Goal: Information Seeking & Learning: Learn about a topic

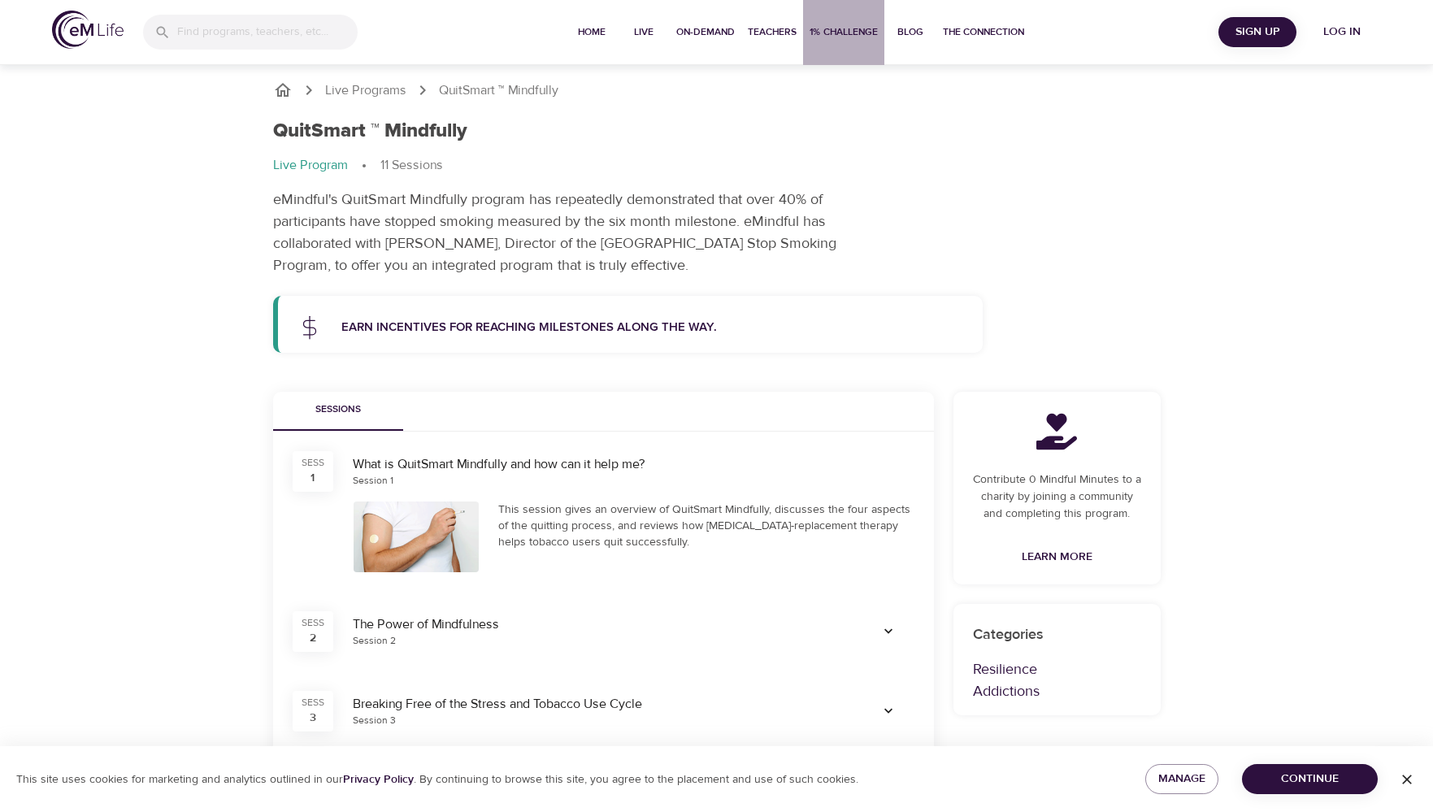
click at [822, 36] on span "1% Challenge" at bounding box center [844, 32] width 68 height 17
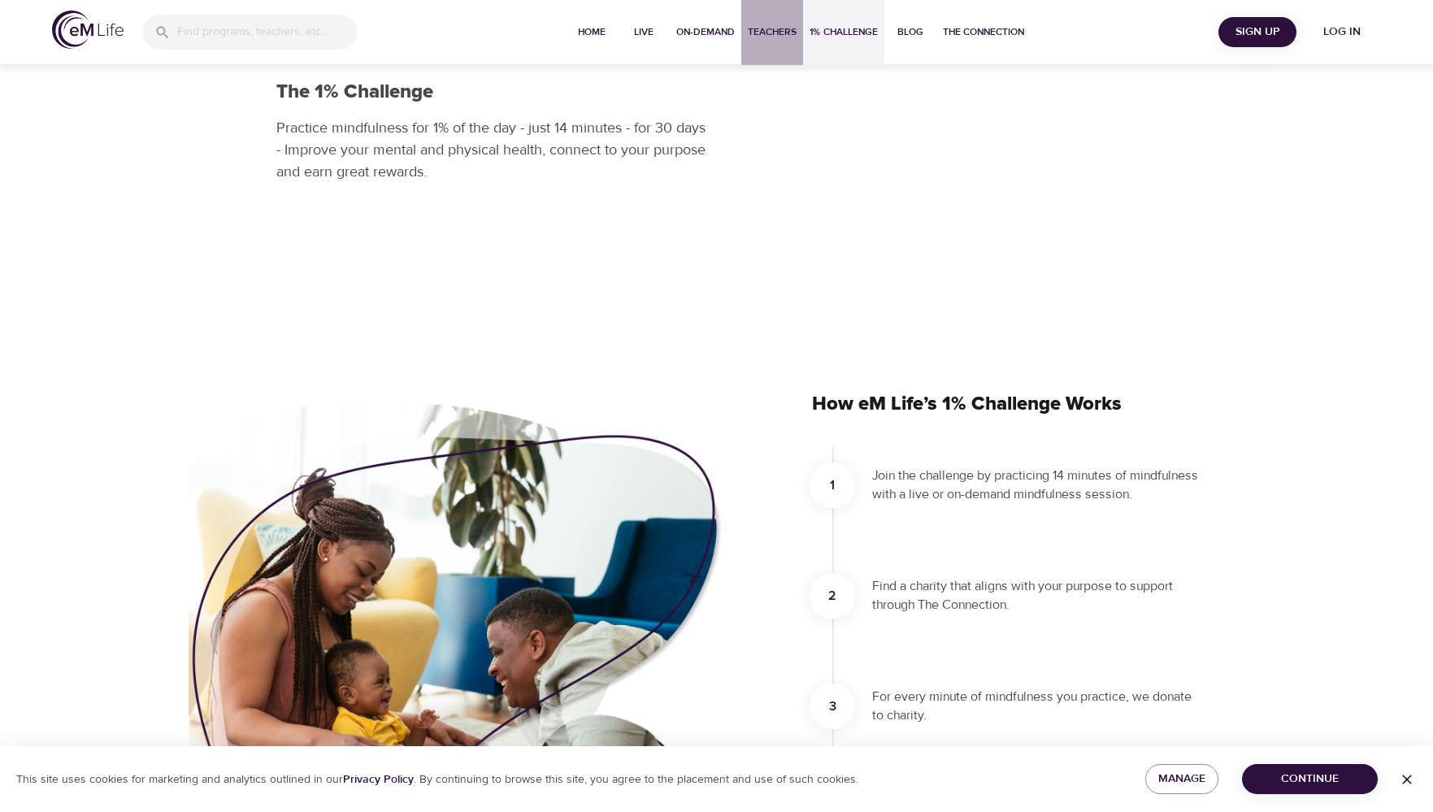
click at [790, 34] on span "Teachers" at bounding box center [772, 32] width 49 height 17
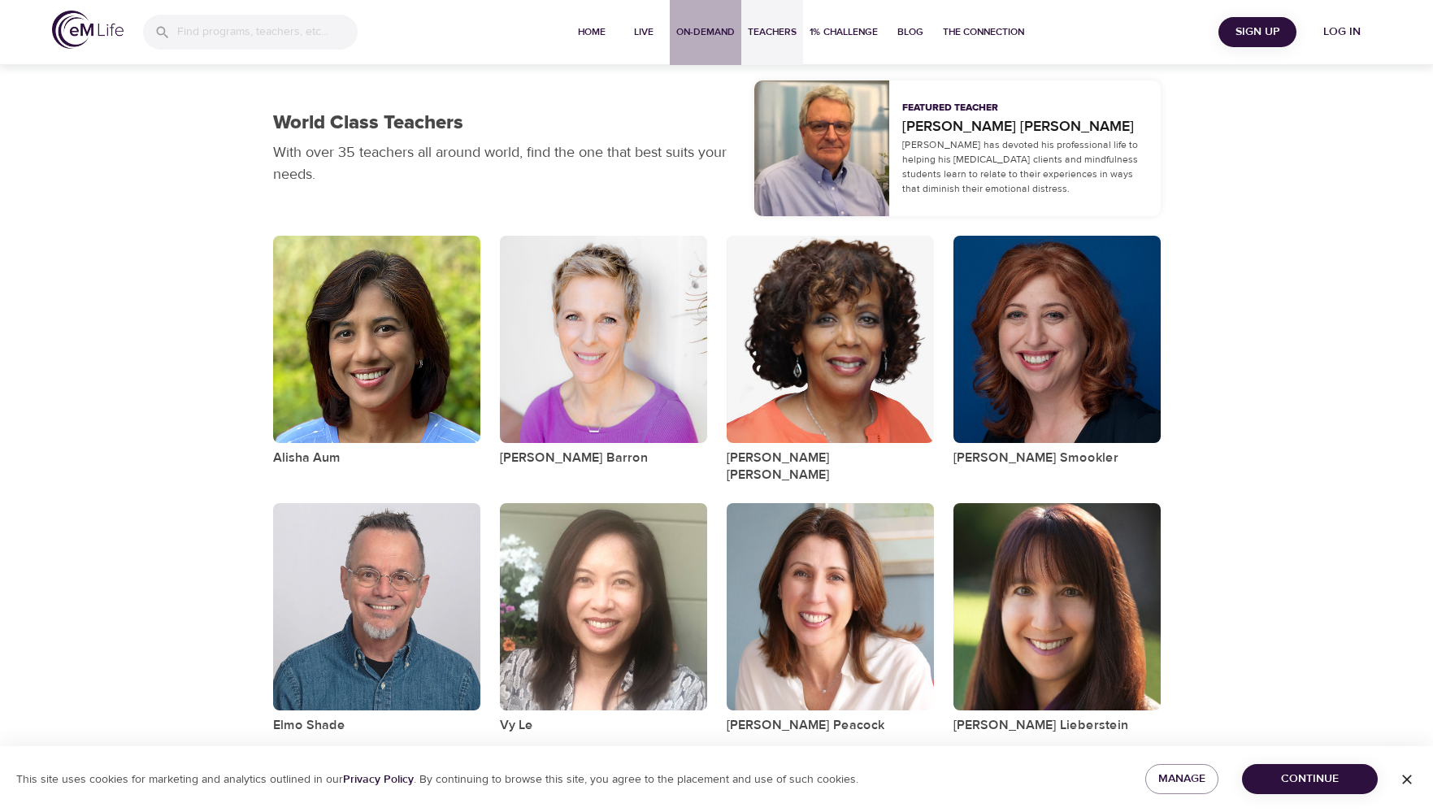
click at [715, 36] on span "On-Demand" at bounding box center [705, 32] width 59 height 17
select select "recent"
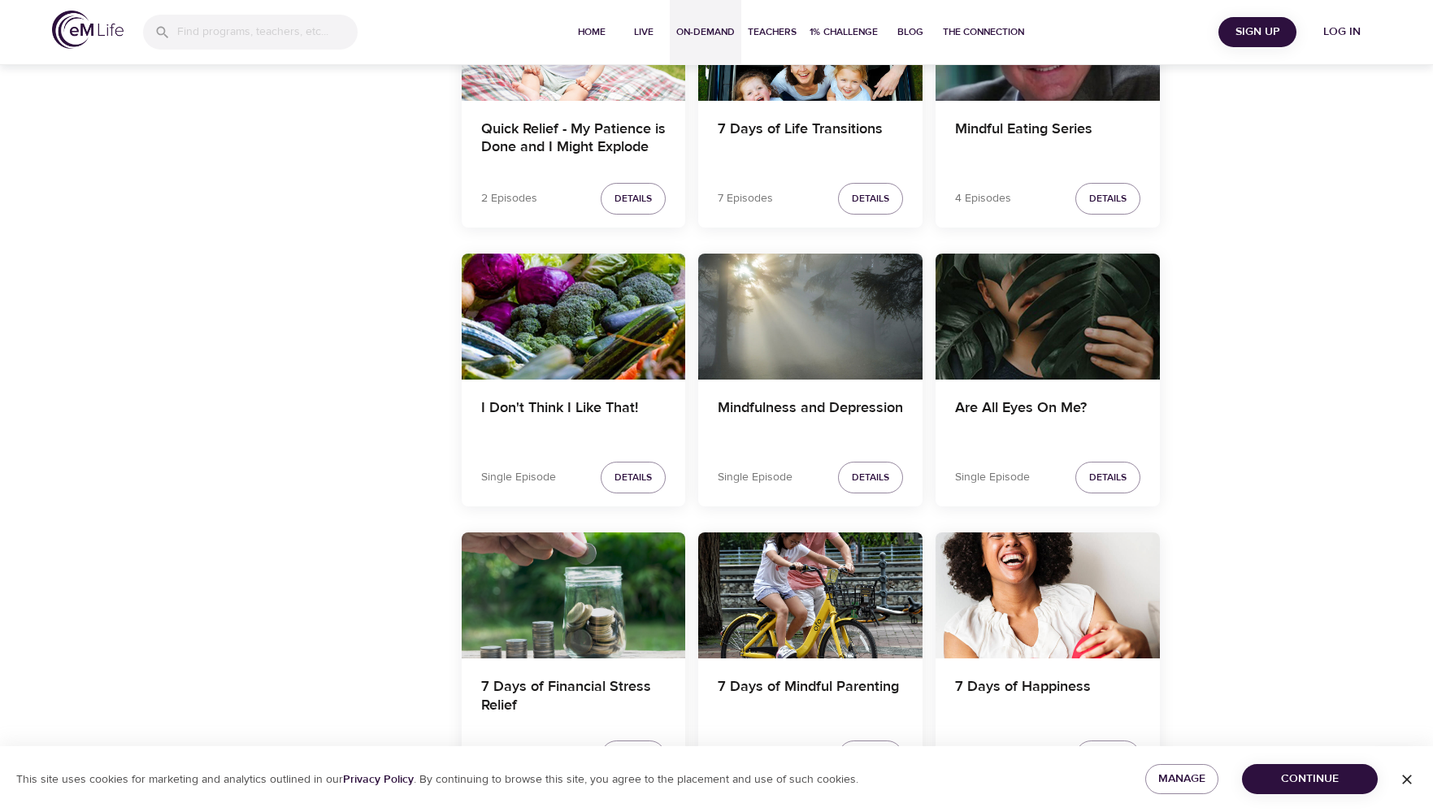
scroll to position [2601, 0]
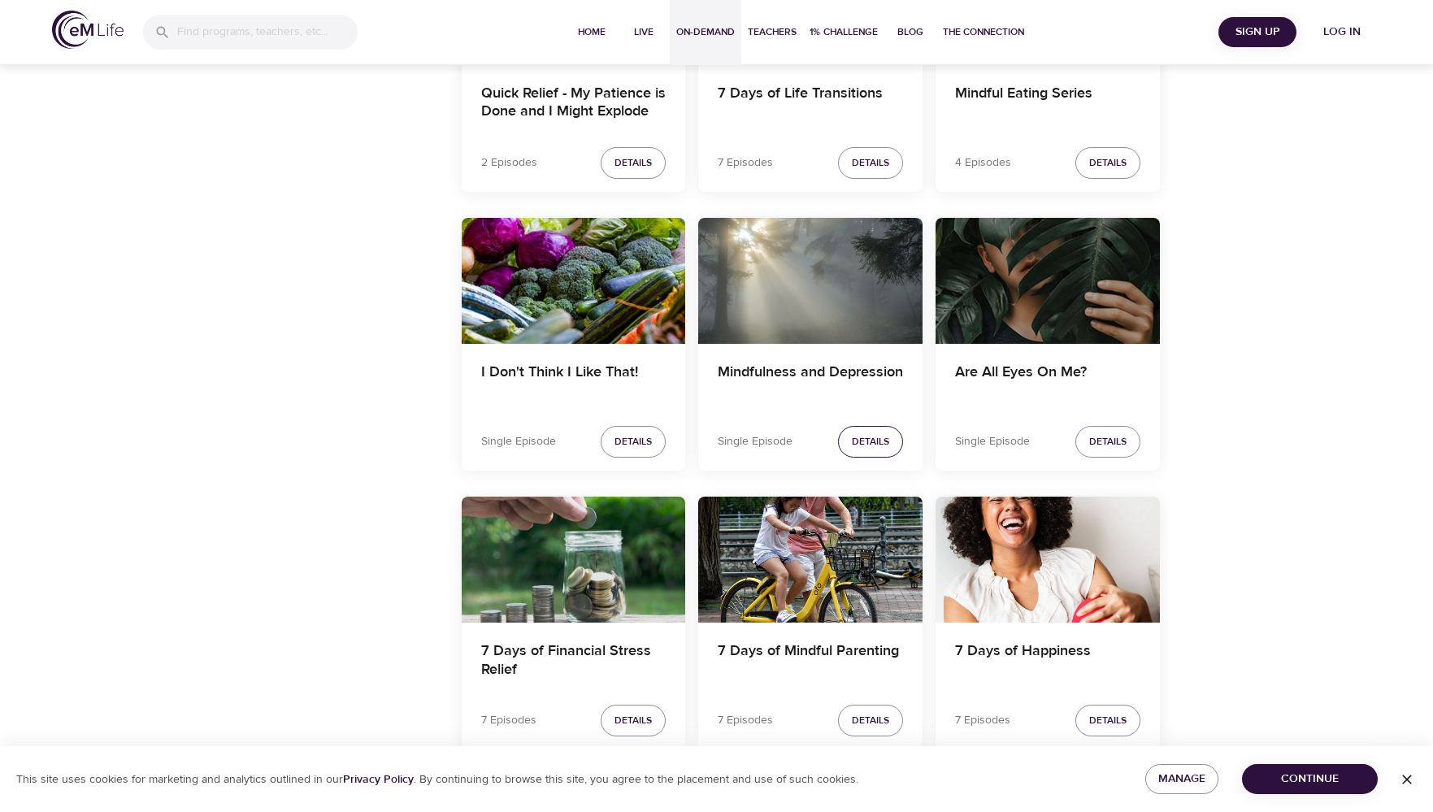
click at [873, 437] on span "Details" at bounding box center [870, 441] width 37 height 17
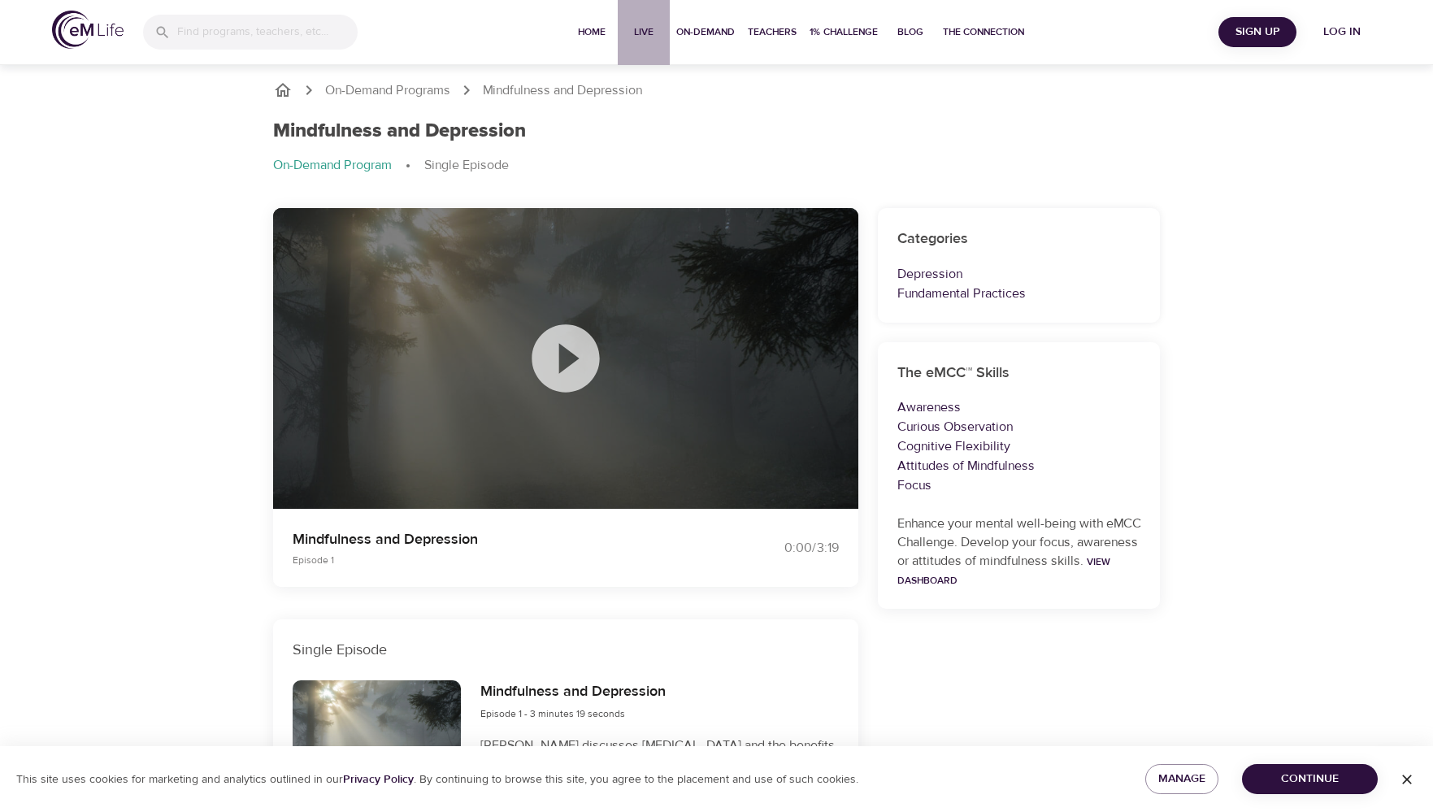
click at [625, 24] on span "Live" at bounding box center [643, 32] width 39 height 17
click at [625, 31] on span "Live" at bounding box center [643, 32] width 39 height 17
click at [625, 33] on span "Live" at bounding box center [643, 32] width 39 height 17
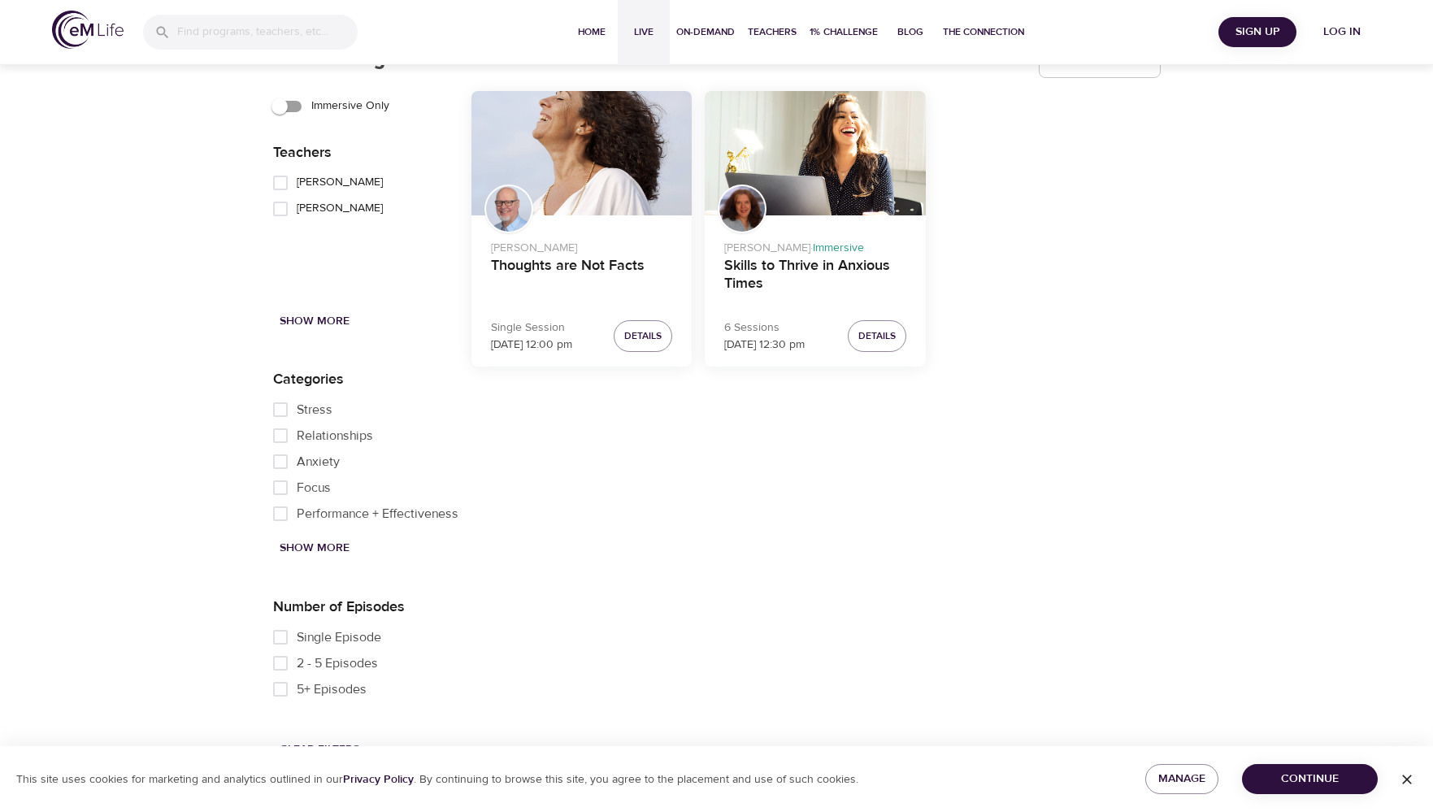
scroll to position [2049, 0]
